Goal: Information Seeking & Learning: Learn about a topic

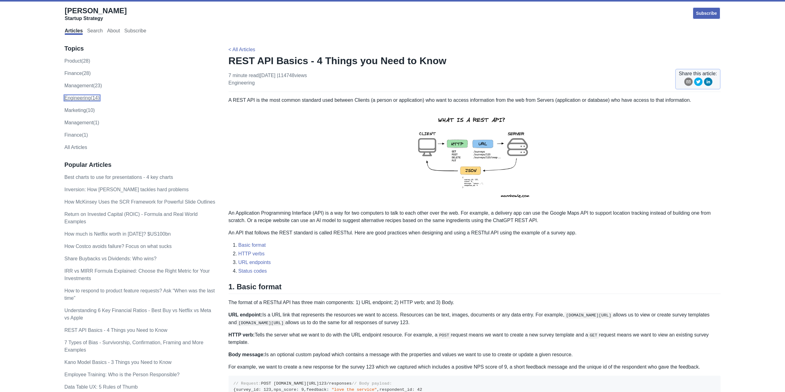
click at [78, 95] on link "engineering (14)" at bounding box center [81, 97] width 35 height 5
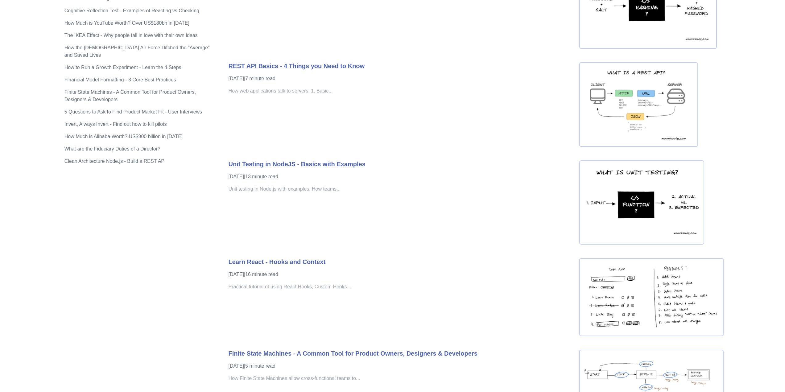
scroll to position [339, 0]
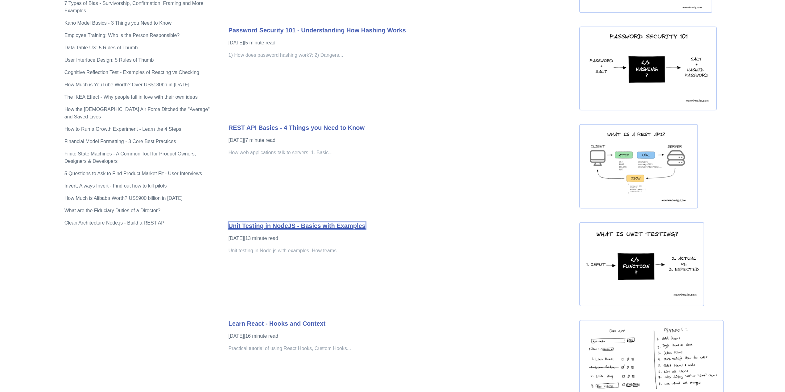
click at [313, 226] on link "Unit Testing in NodeJS - Basics with Examples" at bounding box center [297, 225] width 137 height 7
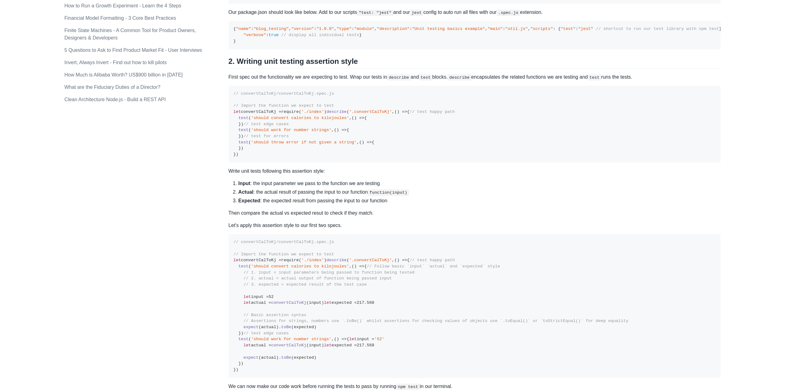
scroll to position [494, 0]
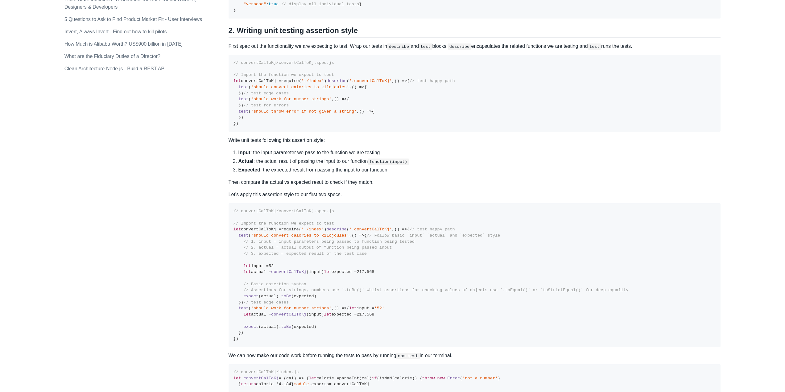
drag, startPoint x: 259, startPoint y: 289, endPoint x: 245, endPoint y: 182, distance: 107.0
click at [245, 132] on pre "// convertCalToKj/convertCalToKj.spec.js // Import the function we expect to te…" at bounding box center [475, 93] width 492 height 77
click at [439, 132] on pre "// convertCalToKj/convertCalToKj.spec.js // Import the function we expect to te…" at bounding box center [475, 93] width 492 height 77
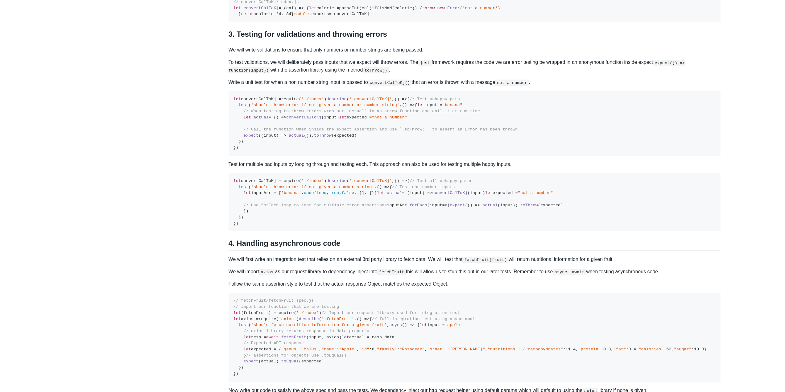
scroll to position [710, 0]
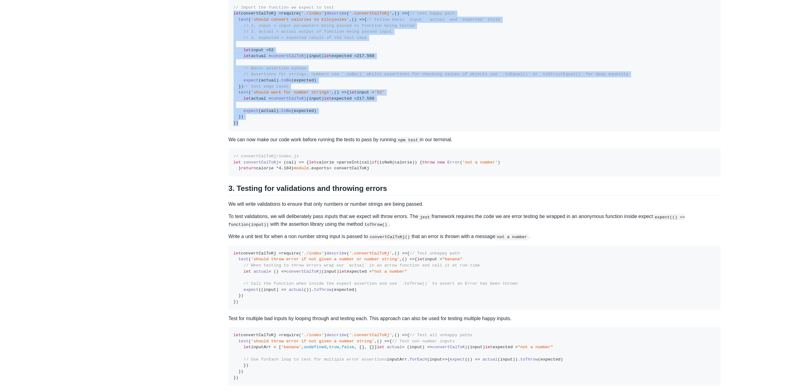
drag, startPoint x: 247, startPoint y: 333, endPoint x: 214, endPoint y: 171, distance: 165.9
click at [214, 171] on div "Topics product (28) finance (28) management (23) engineering (14) marketing (10…" at bounding box center [392, 260] width 657 height 1865
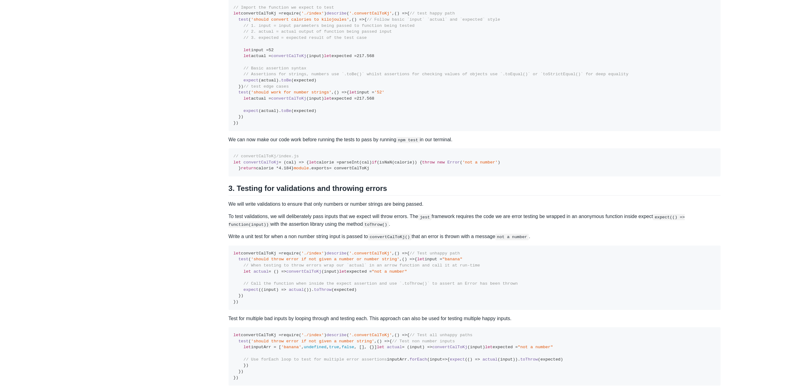
click at [249, 131] on pre "// convertCalToKj/convertCalToKj.spec.js // Import the function we expect to te…" at bounding box center [475, 58] width 492 height 143
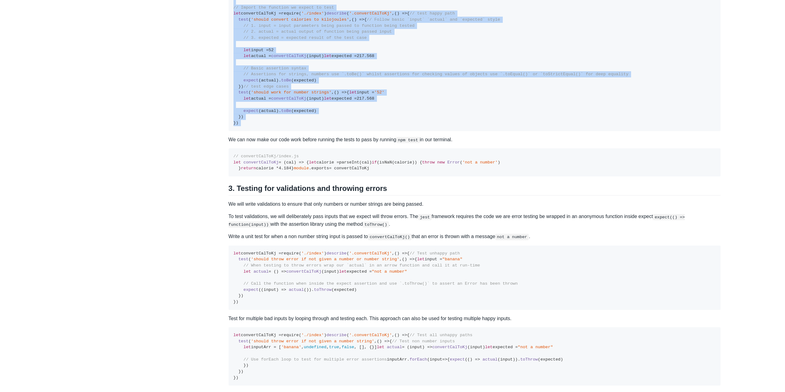
drag, startPoint x: 247, startPoint y: 155, endPoint x: 279, endPoint y: 339, distance: 187.6
click at [279, 131] on pre "// convertCalToKj/convertCalToKj.spec.js // Import the function we expect to te…" at bounding box center [475, 58] width 492 height 143
drag, startPoint x: 279, startPoint y: 339, endPoint x: 242, endPoint y: 157, distance: 185.9
click at [231, 142] on div "Unit testing is a method to check that units of code work as expected. It helps…" at bounding box center [475, 229] width 492 height 1685
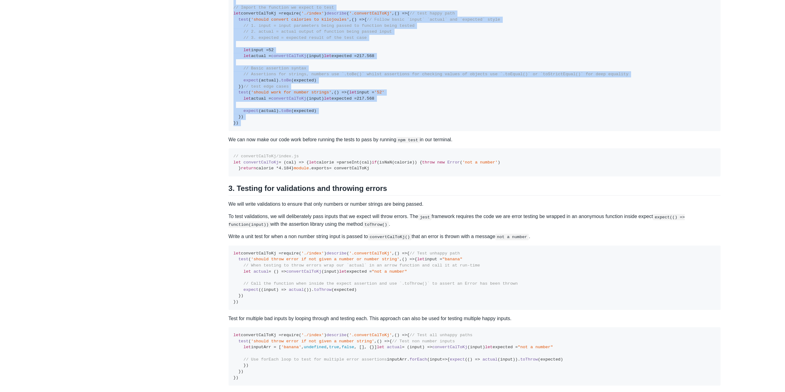
click at [242, 131] on pre "// convertCalToKj/convertCalToKj.spec.js // Import the function we expect to te…" at bounding box center [475, 58] width 492 height 143
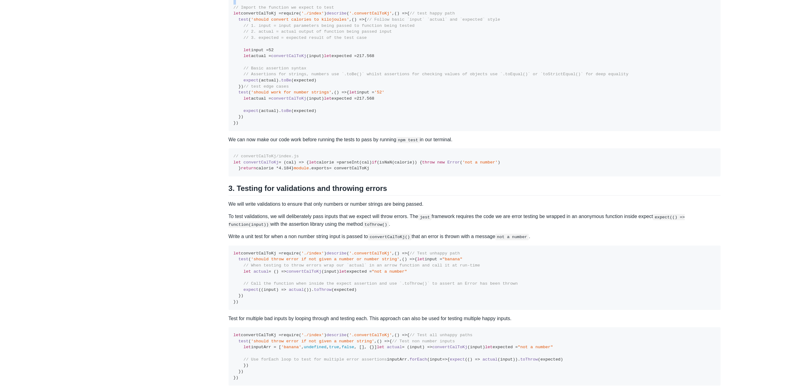
click at [242, 131] on pre "// convertCalToKj/convertCalToKj.spec.js // Import the function we expect to te…" at bounding box center [475, 58] width 492 height 143
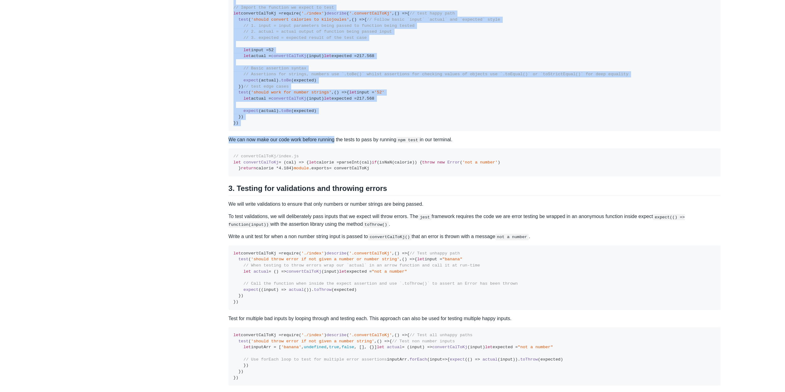
drag, startPoint x: 242, startPoint y: 157, endPoint x: 321, endPoint y: 354, distance: 212.1
click at [321, 354] on div "Unit testing is a method to check that units of code work as expected. It helps…" at bounding box center [475, 229] width 492 height 1685
click at [322, 131] on pre "// convertCalToKj/convertCalToKj.spec.js // Import the function we expect to te…" at bounding box center [475, 58] width 492 height 143
drag, startPoint x: 322, startPoint y: 341, endPoint x: 211, endPoint y: 156, distance: 216.0
click at [211, 156] on div "Topics product (28) finance (28) management (23) engineering (14) marketing (10…" at bounding box center [392, 260] width 657 height 1865
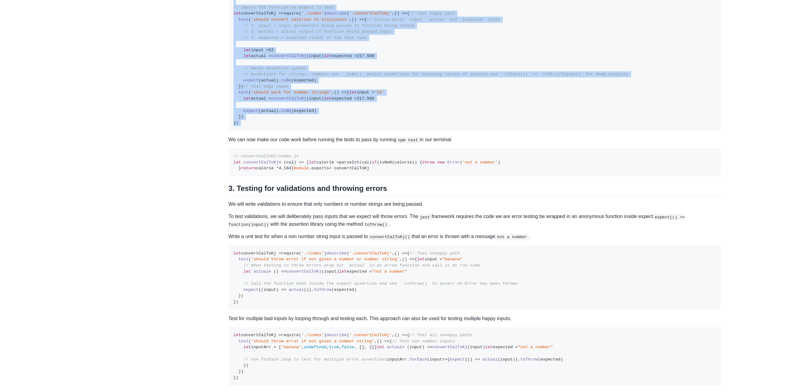
click at [408, 131] on pre "// convertCalToKj/convertCalToKj.spec.js // Import the function we expect to te…" at bounding box center [475, 58] width 492 height 143
drag, startPoint x: 289, startPoint y: 329, endPoint x: 233, endPoint y: 165, distance: 172.6
click at [219, 150] on div "Topics product (28) finance (28) management (23) engineering (14) marketing (10…" at bounding box center [392, 260] width 657 height 1865
click at [352, 77] on span "// Assertions for strings, numbers use `.toBe()` whilst assertions for checking…" at bounding box center [435, 74] width 385 height 5
drag, startPoint x: 233, startPoint y: 175, endPoint x: 222, endPoint y: 128, distance: 48.0
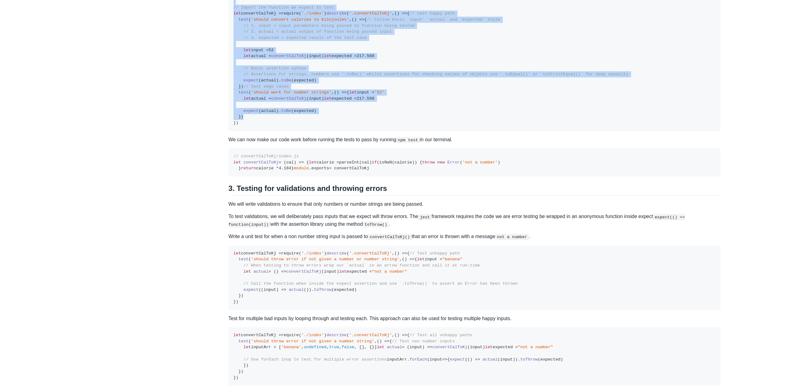
click at [222, 134] on div "Topics product (28) finance (28) management (23) engineering (14) marketing (10…" at bounding box center [392, 260] width 657 height 1865
click at [331, 131] on pre "// convertCalToKj/convertCalToKj.spec.js // Import the function we expect to te…" at bounding box center [475, 58] width 492 height 143
drag, startPoint x: 306, startPoint y: 319, endPoint x: 305, endPoint y: 201, distance: 118.2
click at [237, 139] on div "Unit testing is a method to check that units of code work as expected. It helps…" at bounding box center [475, 229] width 492 height 1685
click at [389, 77] on span "// Assertions for strings, numbers use `.toBe()` whilst assertions for checking…" at bounding box center [435, 74] width 385 height 5
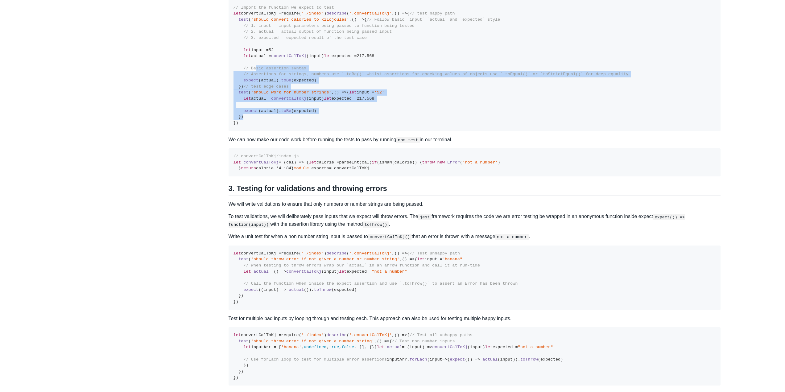
drag, startPoint x: 287, startPoint y: 328, endPoint x: 249, endPoint y: 341, distance: 40.1
click at [251, 131] on pre "// convertCalToKj/convertCalToKj.spec.js // Import the function we expect to te…" at bounding box center [475, 58] width 492 height 143
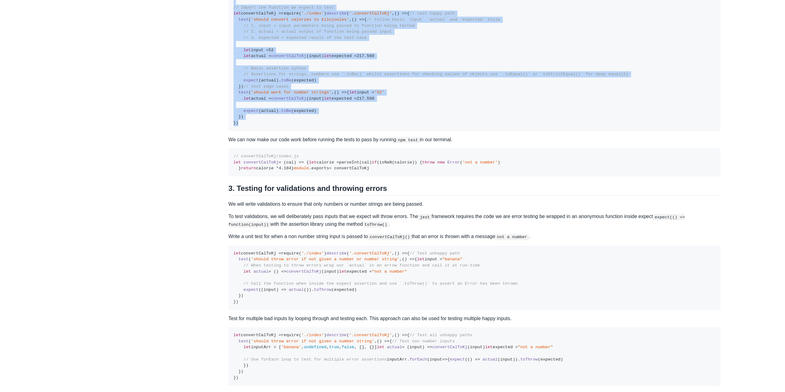
drag, startPoint x: 250, startPoint y: 337, endPoint x: 222, endPoint y: 153, distance: 186.0
click at [221, 153] on div "Topics product (28) finance (28) management (23) engineering (14) marketing (10…" at bounding box center [392, 260] width 657 height 1865
drag, startPoint x: 237, startPoint y: 152, endPoint x: 334, endPoint y: 346, distance: 216.5
click at [336, 348] on div "Unit testing is a method to check that units of code work as expected. It helps…" at bounding box center [475, 229] width 492 height 1685
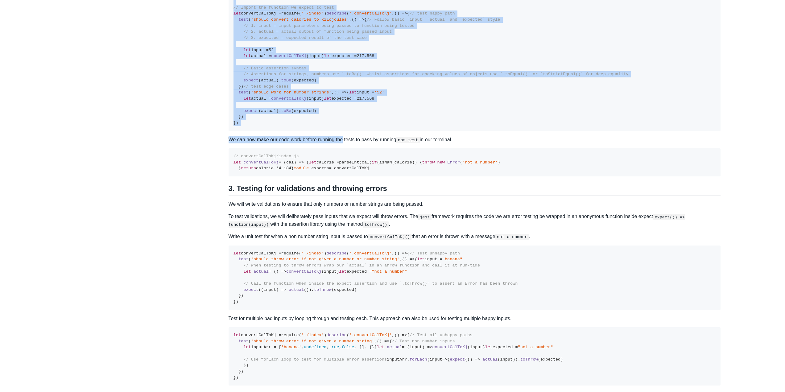
click at [327, 131] on pre "// convertCalToKj/convertCalToKj.spec.js // Import the function we expect to te…" at bounding box center [475, 58] width 492 height 143
drag, startPoint x: 327, startPoint y: 340, endPoint x: 235, endPoint y: 154, distance: 208.0
click at [232, 131] on pre "// convertCalToKj/convertCalToKj.spec.js // Import the function we expect to te…" at bounding box center [475, 58] width 492 height 143
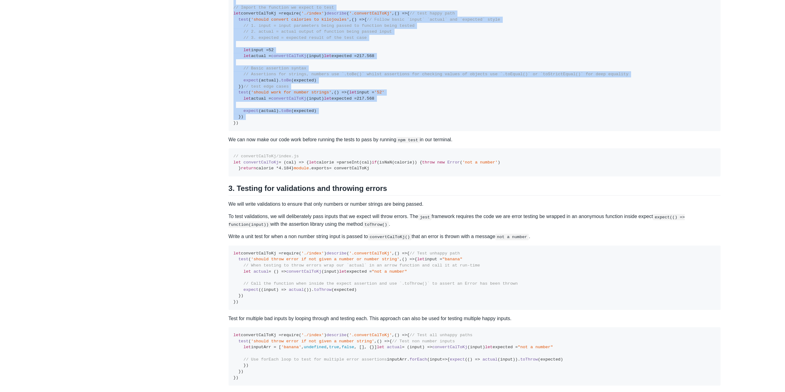
drag, startPoint x: 235, startPoint y: 154, endPoint x: 293, endPoint y: 331, distance: 187.0
click at [293, 131] on pre "// convertCalToKj/convertCalToKj.spec.js // Import the function we expect to te…" at bounding box center [475, 58] width 492 height 143
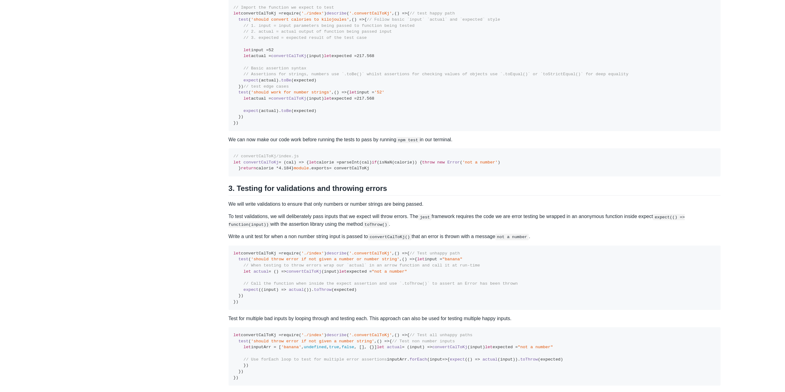
click at [296, 131] on pre "// convertCalToKj/convertCalToKj.spec.js // Import the function we expect to te…" at bounding box center [475, 58] width 492 height 143
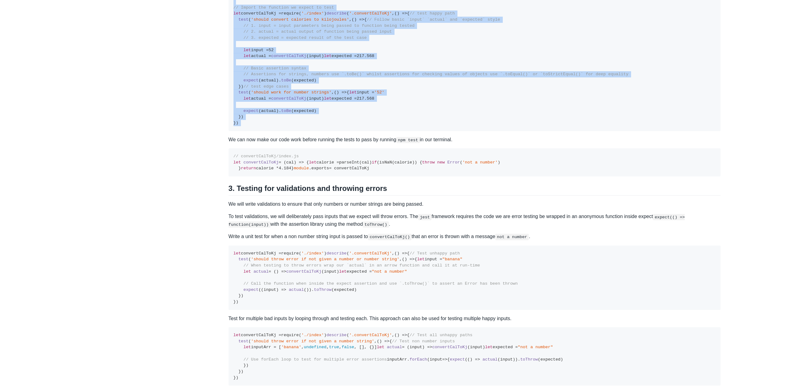
drag, startPoint x: 296, startPoint y: 341, endPoint x: 233, endPoint y: 152, distance: 198.6
click at [233, 131] on pre "// convertCalToKj/convertCalToKj.spec.js // Import the function we expect to te…" at bounding box center [475, 58] width 492 height 143
drag, startPoint x: 233, startPoint y: 152, endPoint x: 316, endPoint y: 344, distance: 209.2
click at [316, 347] on div "Unit testing is a method to check that units of code work as expected. It helps…" at bounding box center [475, 229] width 492 height 1685
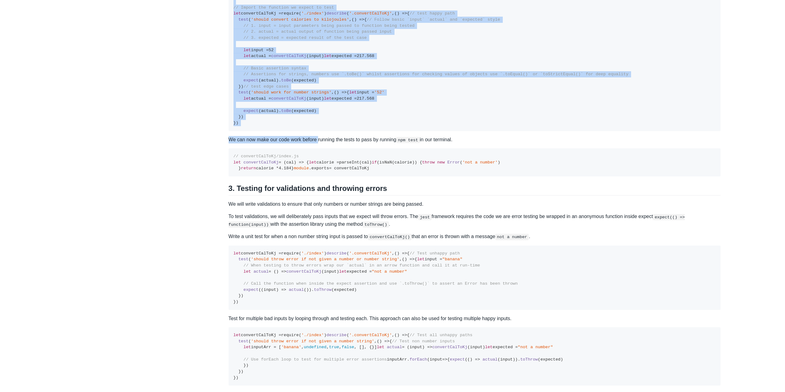
click at [316, 131] on pre "// convertCalToKj/convertCalToKj.spec.js // Import the function we expect to te…" at bounding box center [475, 58] width 492 height 143
drag, startPoint x: 316, startPoint y: 339, endPoint x: 236, endPoint y: 151, distance: 205.0
click at [234, 131] on pre "// convertCalToKj/convertCalToKj.spec.js // Import the function we expect to te…" at bounding box center [475, 58] width 492 height 143
drag, startPoint x: 236, startPoint y: 151, endPoint x: 314, endPoint y: 334, distance: 199.1
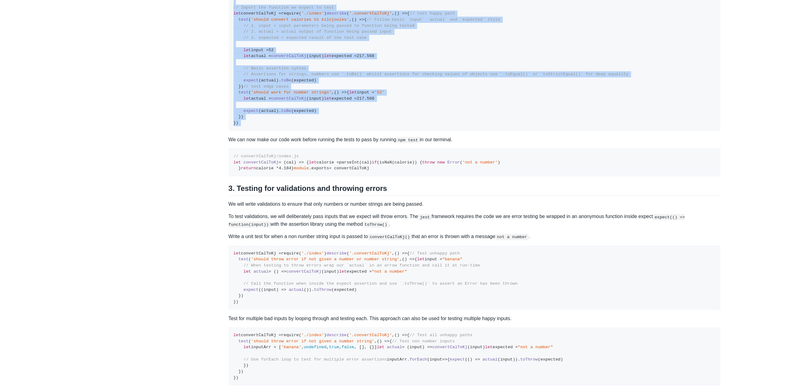
click at [314, 131] on pre "// convertCalToKj/convertCalToKj.spec.js // Import the function we expect to te…" at bounding box center [475, 58] width 492 height 143
drag, startPoint x: 283, startPoint y: 258, endPoint x: 237, endPoint y: 150, distance: 116.9
click at [237, 131] on pre "// convertCalToKj/convertCalToKj.spec.js // Import the function we expect to te…" at bounding box center [475, 58] width 492 height 143
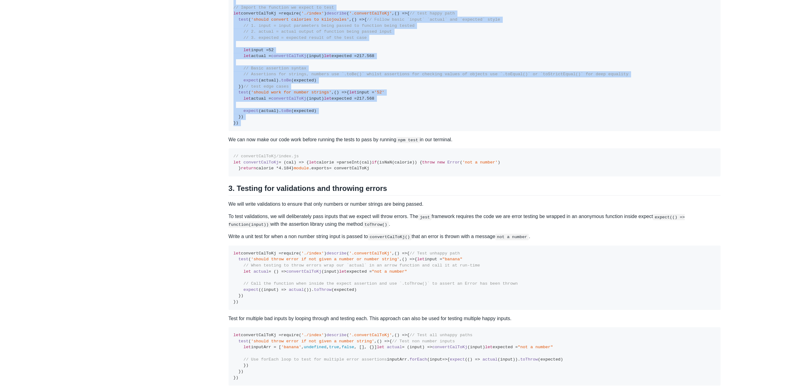
drag, startPoint x: 237, startPoint y: 150, endPoint x: 311, endPoint y: 332, distance: 196.5
click at [311, 131] on pre "// convertCalToKj/convertCalToKj.spec.js // Import the function we expect to te…" at bounding box center [475, 58] width 492 height 143
click at [309, 131] on pre "// convertCalToKj/convertCalToKj.spec.js // Import the function we expect to te…" at bounding box center [475, 58] width 492 height 143
drag, startPoint x: 309, startPoint y: 337, endPoint x: 236, endPoint y: 162, distance: 189.3
click at [231, 141] on div "Unit testing is a method to check that units of code work as expected. It helps…" at bounding box center [475, 229] width 492 height 1685
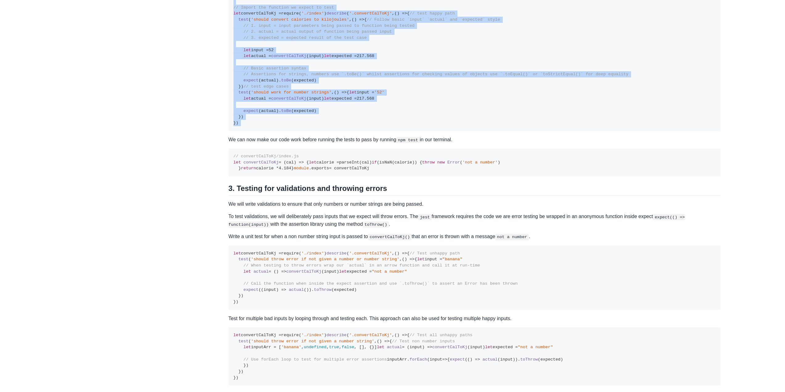
click at [236, 131] on pre "// convertCalToKj/convertCalToKj.spec.js // Import the function we expect to te…" at bounding box center [475, 58] width 492 height 143
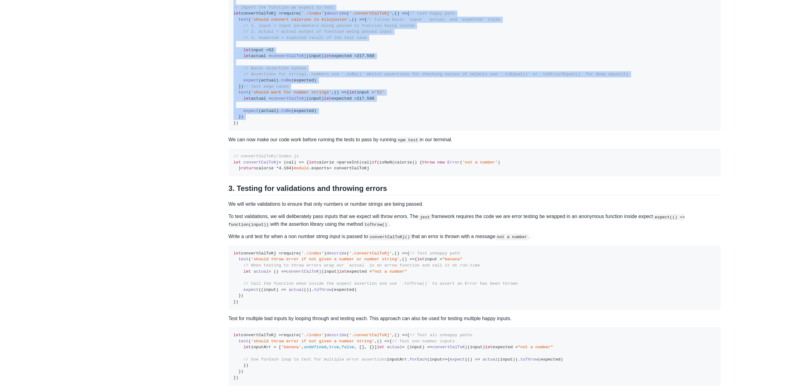
drag, startPoint x: 235, startPoint y: 152, endPoint x: 328, endPoint y: 329, distance: 200.4
click at [328, 131] on pre "// convertCalToKj/convertCalToKj.spec.js // Import the function we expect to te…" at bounding box center [475, 58] width 492 height 143
drag, startPoint x: 332, startPoint y: 336, endPoint x: 234, endPoint y: 154, distance: 207.5
click at [232, 131] on pre "// convertCalToKj/convertCalToKj.spec.js // Import the function we expect to te…" at bounding box center [475, 58] width 492 height 143
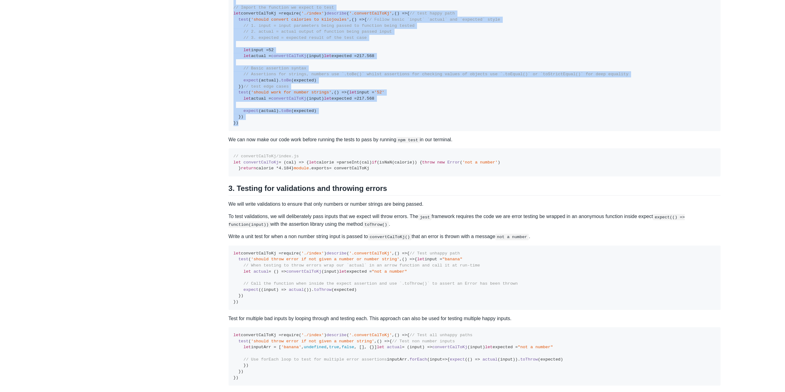
drag, startPoint x: 234, startPoint y: 154, endPoint x: 344, endPoint y: 331, distance: 209.1
click at [343, 131] on pre "// convertCalToKj/convertCalToKj.spec.js // Import the function we expect to te…" at bounding box center [475, 58] width 492 height 143
click at [344, 131] on pre "// convertCalToKj/convertCalToKj.spec.js // Import the function we expect to te…" at bounding box center [475, 58] width 492 height 143
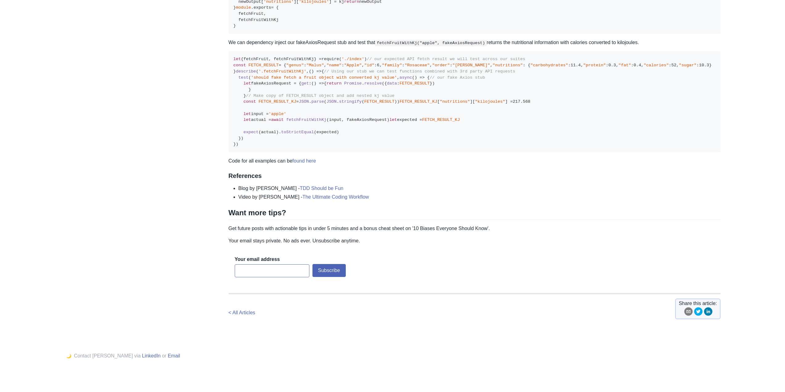
scroll to position [2029, 0]
drag, startPoint x: 256, startPoint y: 312, endPoint x: 229, endPoint y: 139, distance: 175.1
drag, startPoint x: 233, startPoint y: 138, endPoint x: 301, endPoint y: 313, distance: 187.7
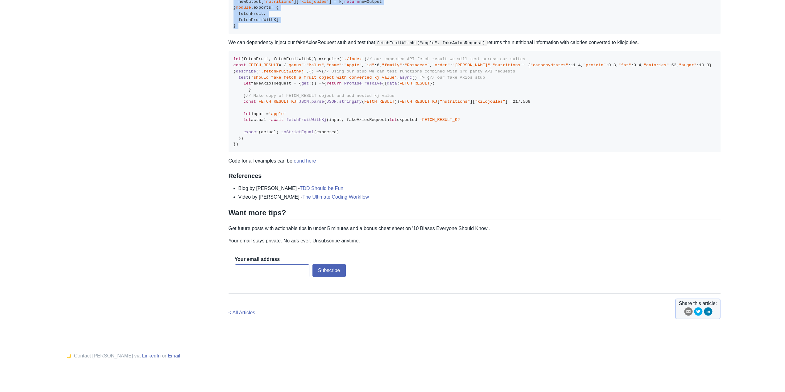
drag, startPoint x: 301, startPoint y: 313, endPoint x: 228, endPoint y: 140, distance: 187.9
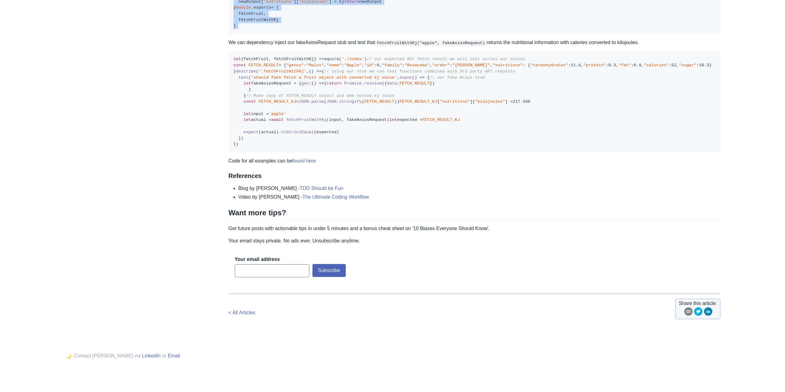
drag, startPoint x: 233, startPoint y: 139, endPoint x: 274, endPoint y: 312, distance: 178.0
drag, startPoint x: 274, startPoint y: 312, endPoint x: 235, endPoint y: 139, distance: 177.0
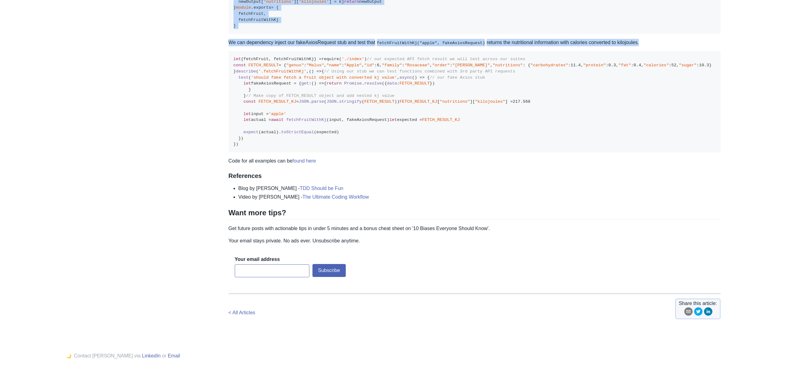
drag, startPoint x: 235, startPoint y: 139, endPoint x: 316, endPoint y: 317, distance: 195.3
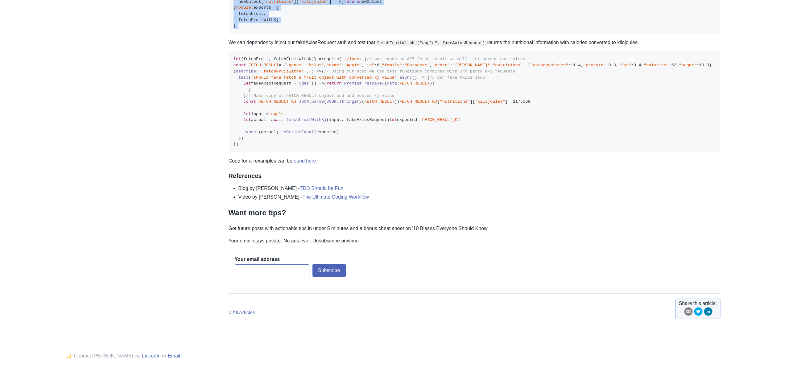
drag, startPoint x: 315, startPoint y: 317, endPoint x: 232, endPoint y: 139, distance: 195.9
drag
